Goal: Communication & Community: Answer question/provide support

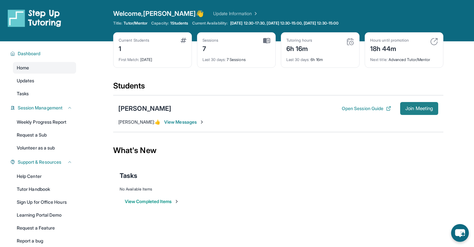
click at [413, 110] on span "Join Meeting" at bounding box center [419, 108] width 28 height 4
click at [204, 119] on span "View Messages" at bounding box center [184, 122] width 40 height 6
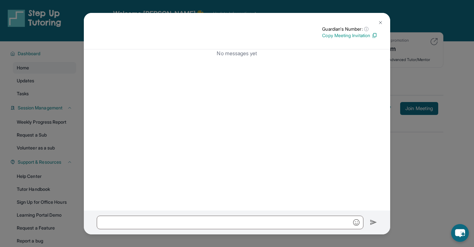
click at [379, 23] on img at bounding box center [380, 22] width 5 height 5
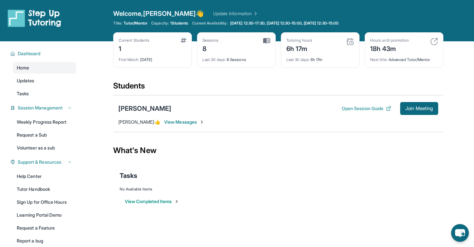
click at [237, 151] on div "What's New" at bounding box center [278, 150] width 330 height 28
click at [156, 56] on div "First Match : [DATE]" at bounding box center [153, 57] width 68 height 9
click at [119, 50] on div "1" at bounding box center [134, 48] width 31 height 10
click at [146, 103] on div "[PERSON_NAME] Open Session Guide Join Meeting" at bounding box center [278, 108] width 320 height 13
click at [156, 109] on div "[PERSON_NAME]" at bounding box center [144, 108] width 53 height 9
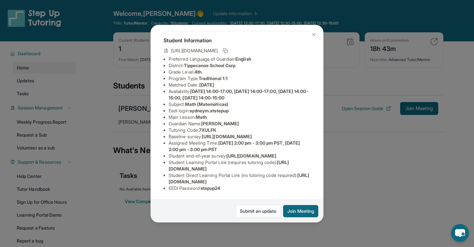
scroll to position [74, 0]
drag, startPoint x: 226, startPoint y: 189, endPoint x: 204, endPoint y: 187, distance: 22.0
click at [204, 187] on li "EEDI Password : stepup24" at bounding box center [240, 188] width 142 height 6
copy span "stepup24"
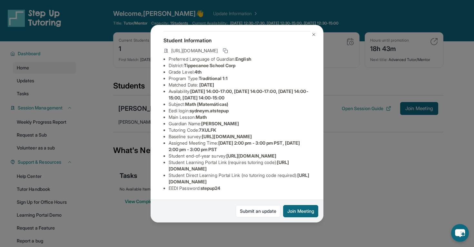
click at [198, 107] on li "Eedi login : sydneym.atstepup" at bounding box center [240, 110] width 142 height 6
drag, startPoint x: 192, startPoint y: 102, endPoint x: 256, endPoint y: 103, distance: 63.2
click at [256, 107] on li "Eedi login : sydneym.atstepup" at bounding box center [240, 110] width 142 height 6
copy span "sydneym.atstepup"
click at [406, 169] on div "[PERSON_NAME] Guardian: [PERSON_NAME] Student Information [URL][DOMAIN_NAME] Pr…" at bounding box center [237, 123] width 474 height 247
